Goal: Transaction & Acquisition: Purchase product/service

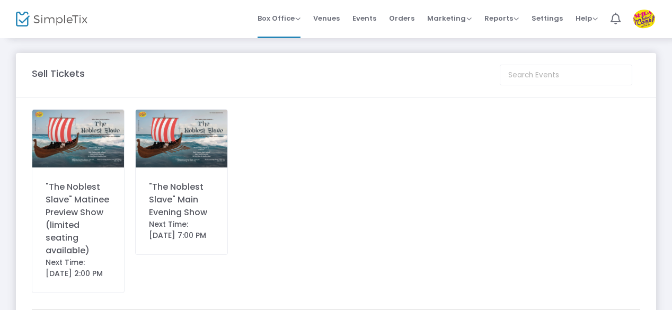
click at [166, 193] on div ""The Noblest Slave" Main Evening Show" at bounding box center [181, 200] width 65 height 38
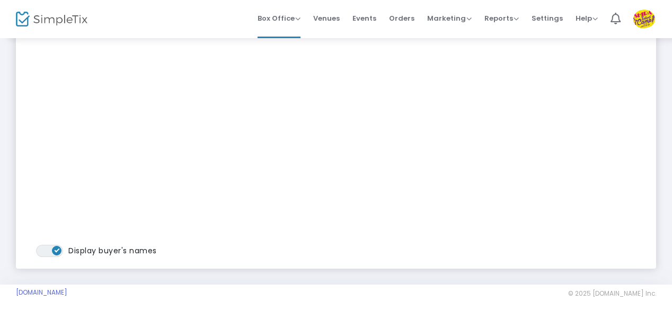
scroll to position [171, 0]
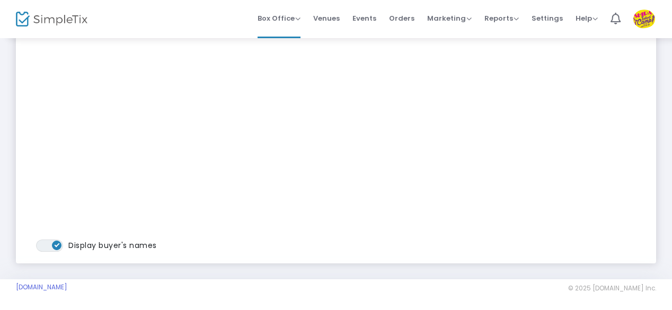
click at [486, 181] on div "[DATE] 7:00 PM - [DATE] 10:00 PM" at bounding box center [542, 95] width 206 height 313
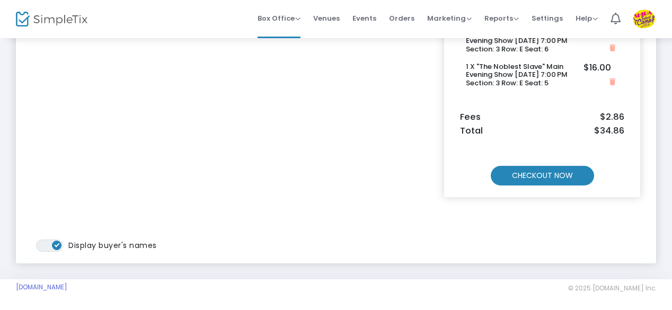
click at [541, 173] on m-button "CHECKOUT NOW" at bounding box center [542, 176] width 103 height 20
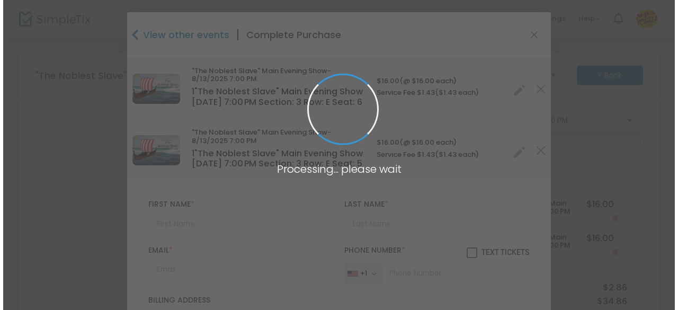
scroll to position [0, 0]
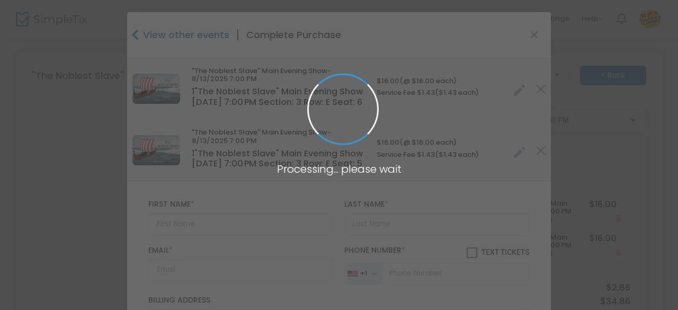
type input "[US_STATE]"
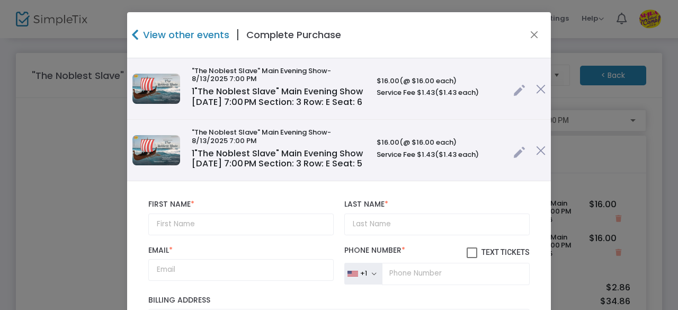
click at [513, 91] on link at bounding box center [519, 87] width 12 height 17
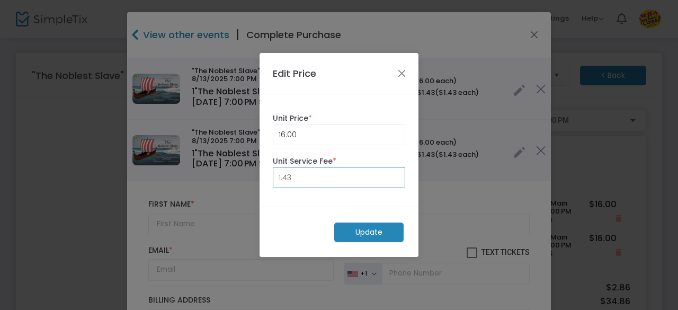
click at [347, 179] on input "1.43" at bounding box center [338, 177] width 131 height 20
type input "0.25"
click at [367, 233] on m-button "Update" at bounding box center [368, 232] width 69 height 20
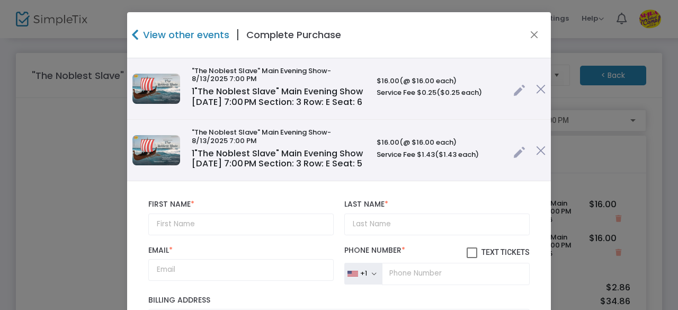
click at [513, 158] on link at bounding box center [519, 149] width 12 height 17
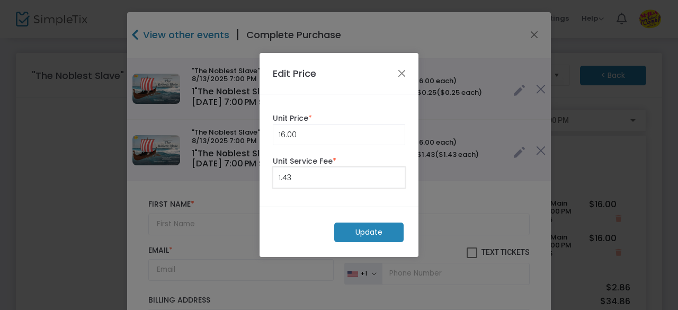
click at [353, 177] on input "1.43" at bounding box center [338, 177] width 131 height 20
type input "0.25"
click at [369, 239] on m-button "Update" at bounding box center [368, 232] width 69 height 20
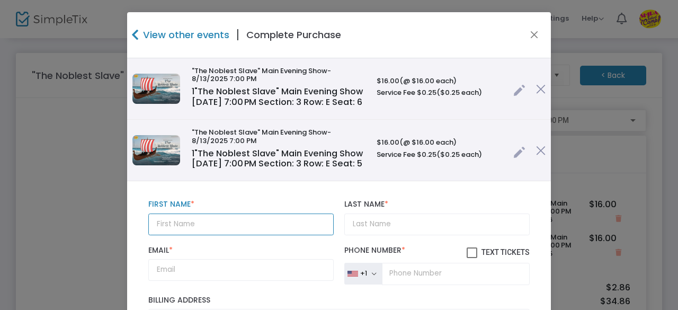
click at [258, 235] on input "text" at bounding box center [240, 224] width 185 height 22
type input "[PERSON_NAME]"
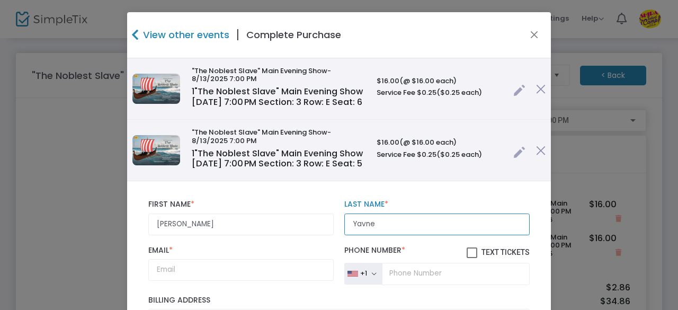
type input "Yavne"
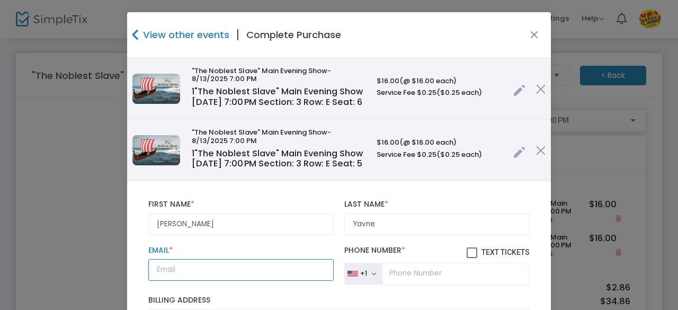
click at [245, 281] on input "Email *" at bounding box center [240, 270] width 185 height 22
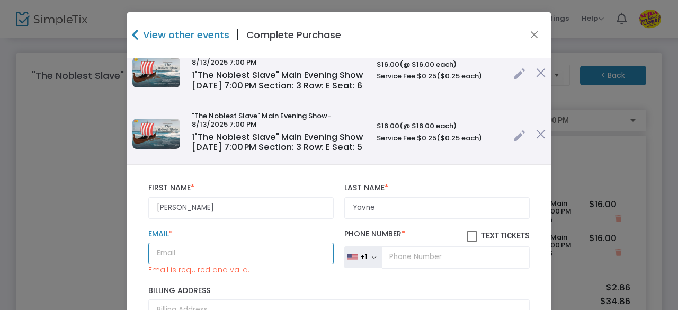
scroll to position [17, 0]
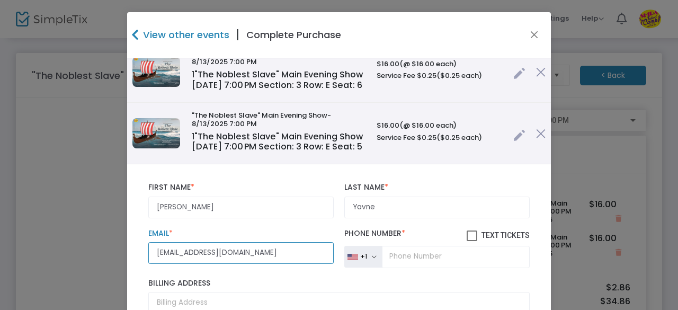
type input "[EMAIL_ADDRESS][DOMAIN_NAME]"
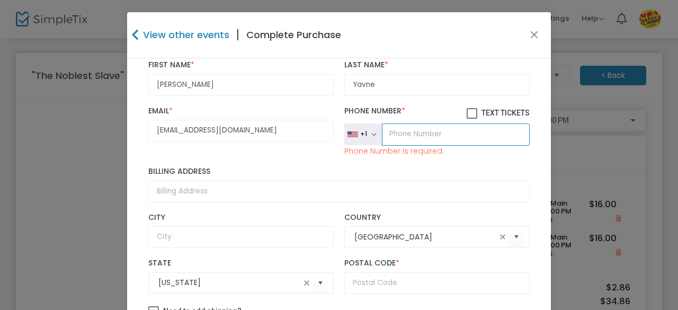
click at [411, 146] on input "tel" at bounding box center [456, 134] width 148 height 22
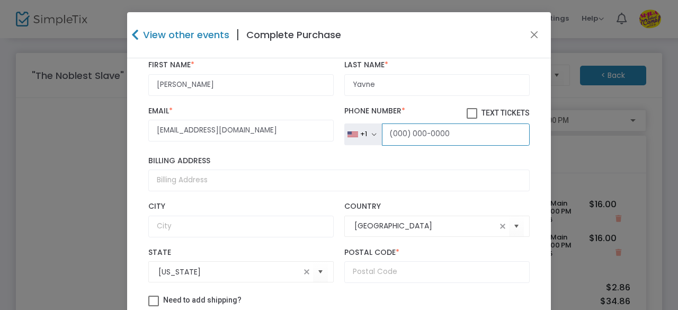
scroll to position [178, 0]
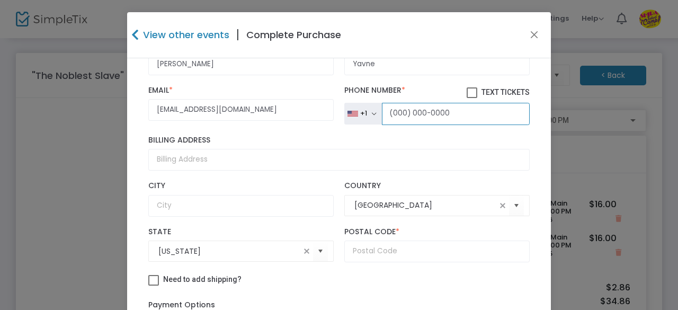
type input "(000) 000-0000"
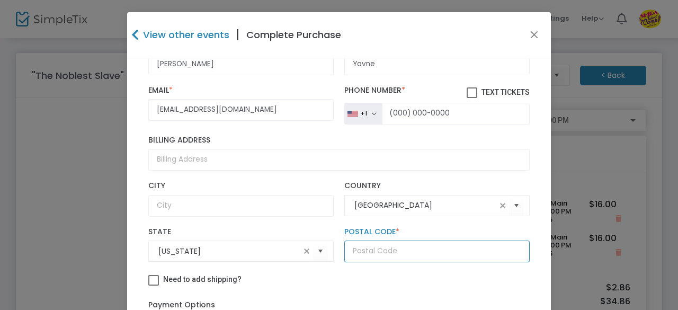
click at [405, 244] on input "text" at bounding box center [436, 251] width 185 height 22
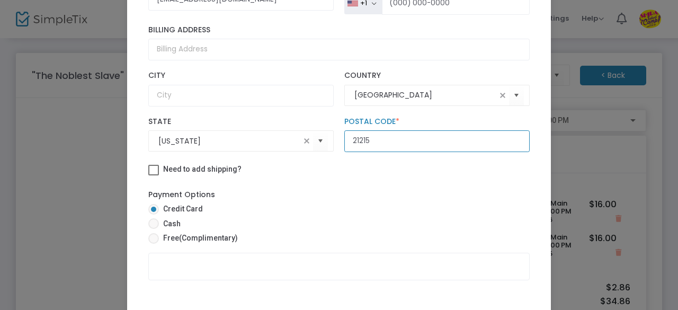
scroll to position [111, 0]
type input "21215"
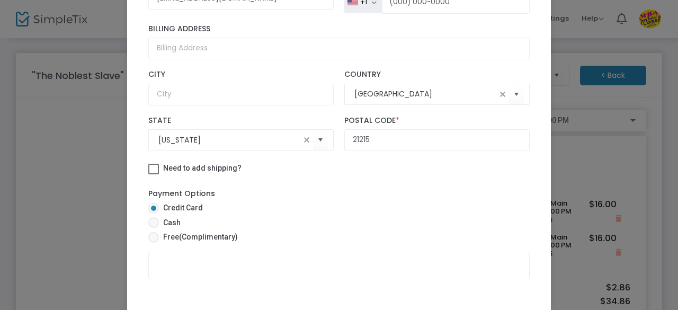
click at [164, 235] on span "Free (Complimentary)" at bounding box center [198, 236] width 79 height 11
click at [154, 243] on input "Free (Complimentary)" at bounding box center [153, 243] width 1 height 1
radio input "true"
